Goal: Task Accomplishment & Management: Manage account settings

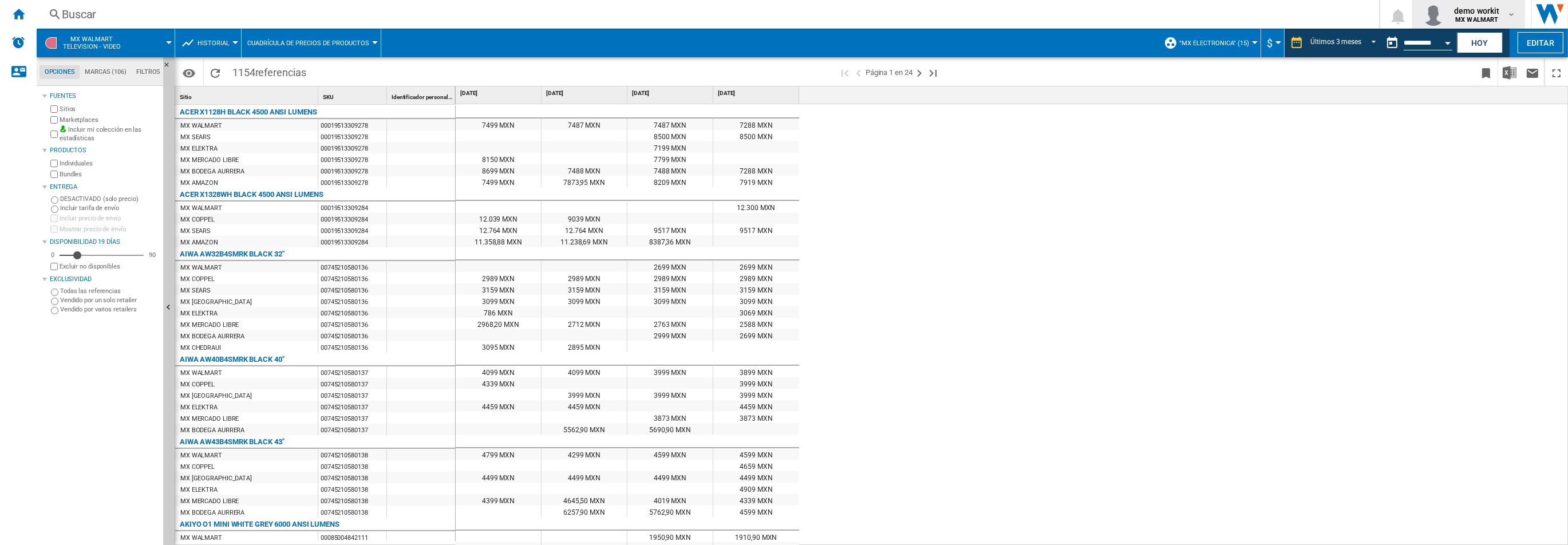
click at [1510, 17] on md-icon "button" at bounding box center [1511, 14] width 9 height 9
click at [1468, 101] on button "Cerrar sesión" at bounding box center [1468, 100] width 111 height 23
